Goal: Navigation & Orientation: Find specific page/section

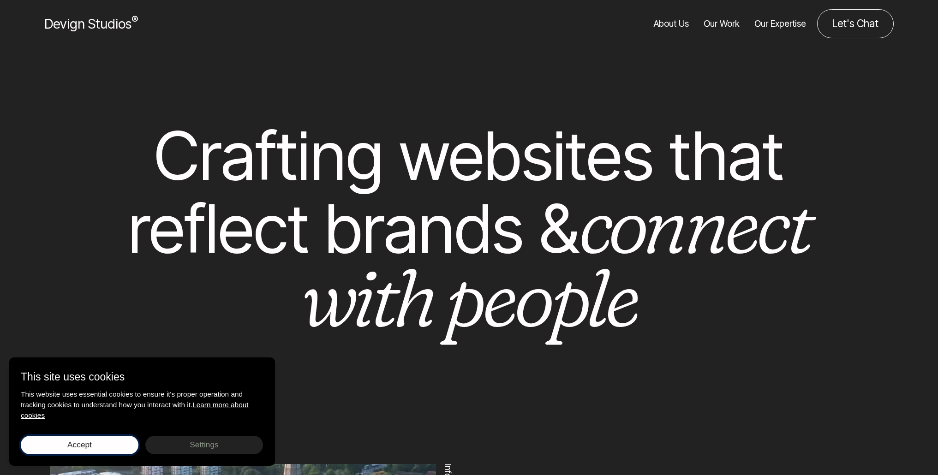
click at [96, 447] on button "Accept Save choices" at bounding box center [80, 445] width 118 height 18
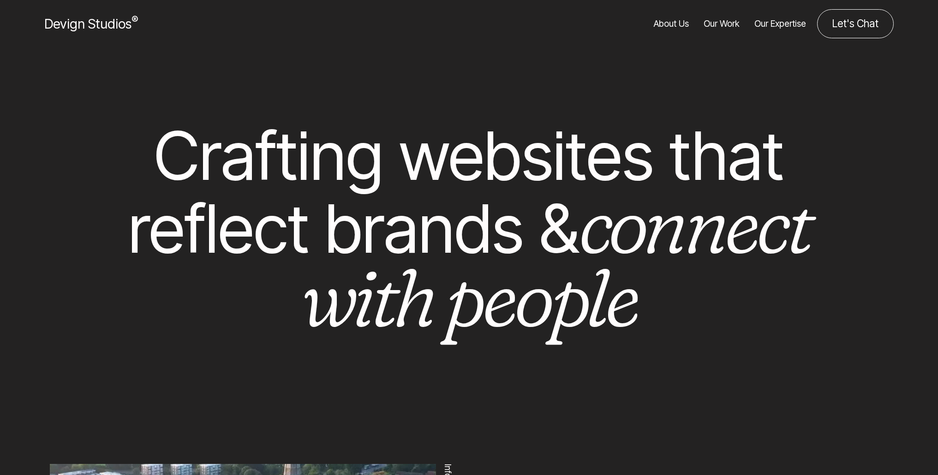
click at [424, 307] on em "connect with people" at bounding box center [555, 260] width 509 height 171
click at [653, 19] on ul "About Us Our Work Our Expertise" at bounding box center [715, 23] width 182 height 29
click at [654, 21] on ul "About Us Our Work Our Expertise" at bounding box center [715, 23] width 182 height 29
click at [657, 21] on link "About Us" at bounding box center [671, 23] width 35 height 29
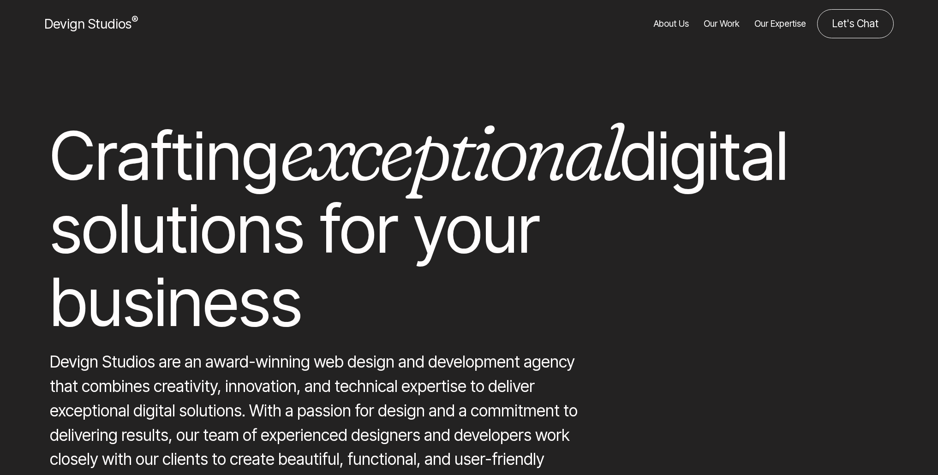
click at [518, 176] on em "exceptional" at bounding box center [449, 151] width 341 height 98
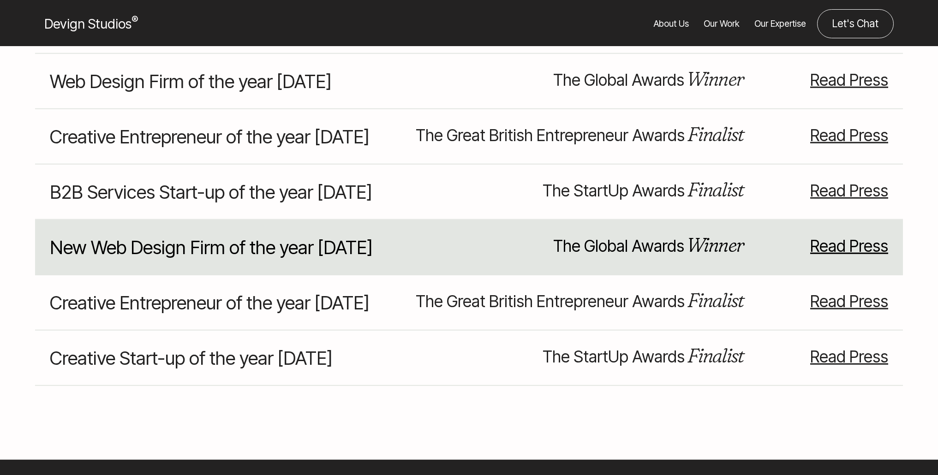
scroll to position [8320, 0]
